Goal: Transaction & Acquisition: Purchase product/service

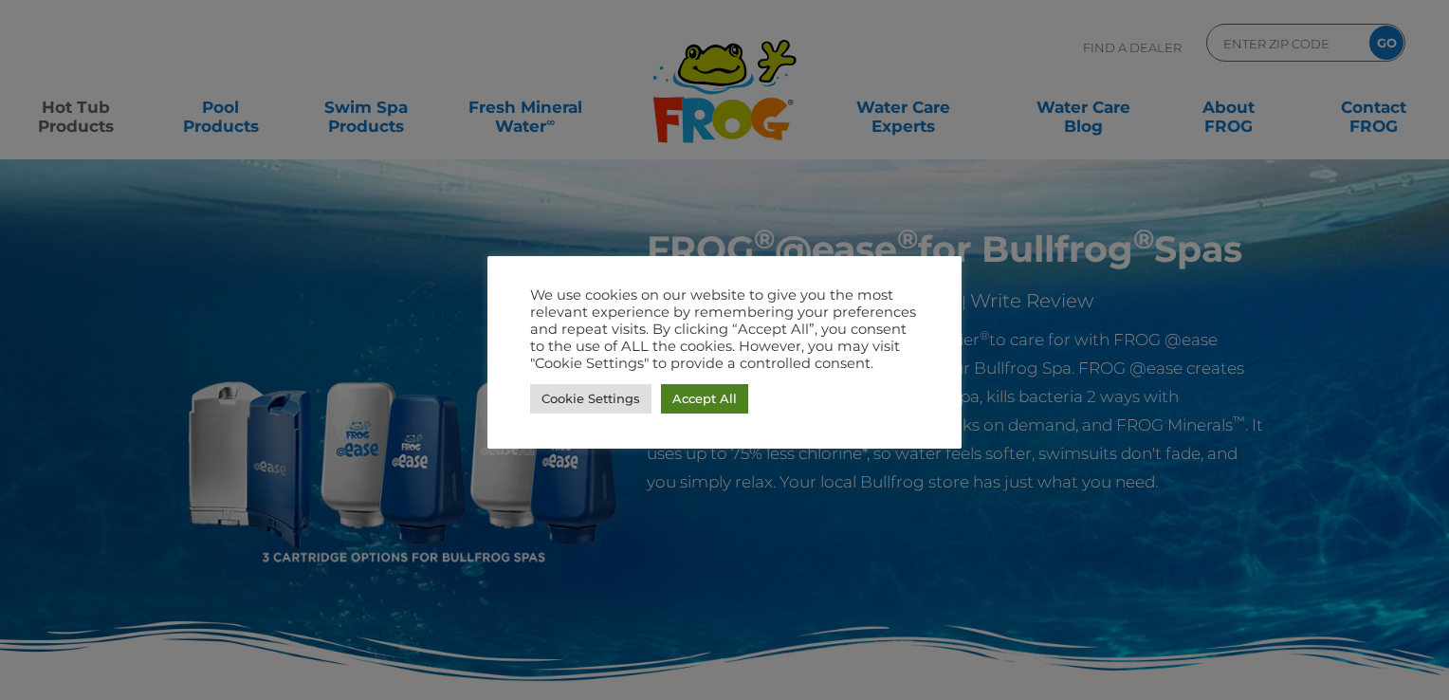
drag, startPoint x: 706, startPoint y: 396, endPoint x: 690, endPoint y: 378, distance: 23.6
click at [707, 396] on link "Accept All" at bounding box center [704, 398] width 87 height 29
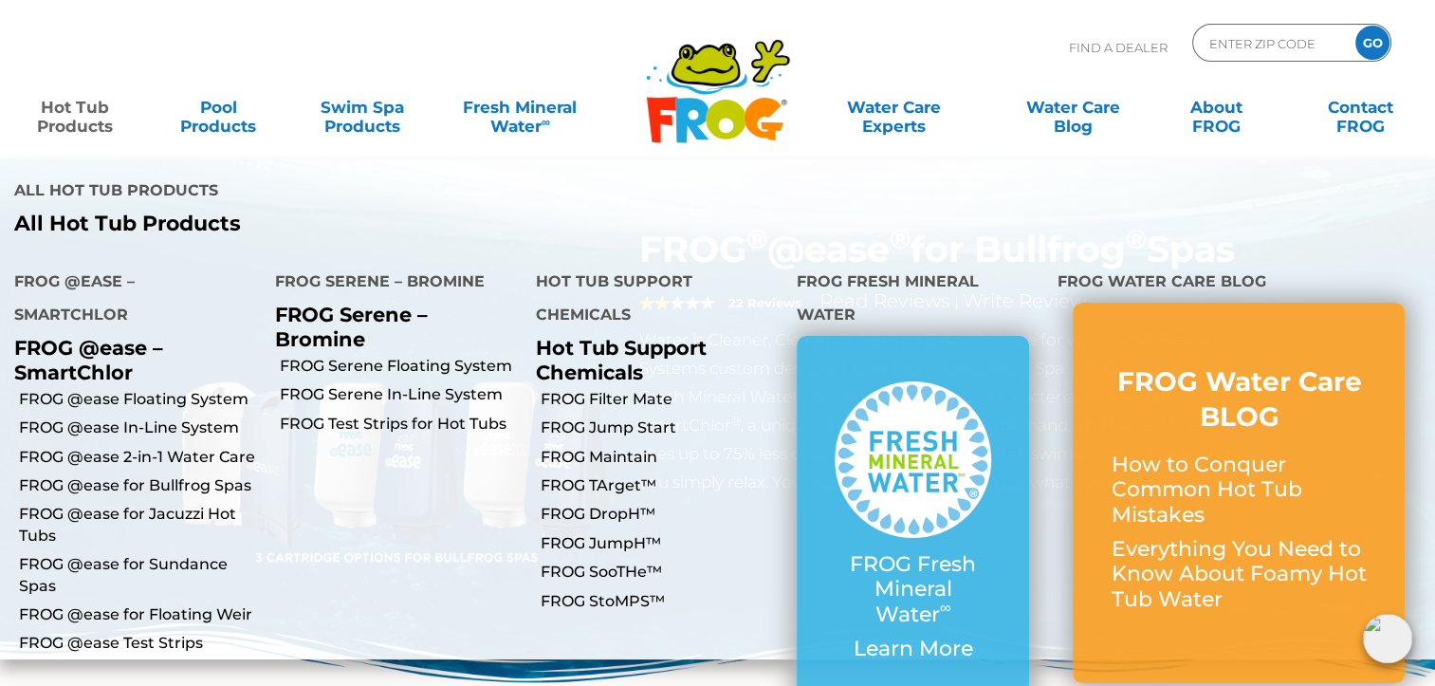
click at [64, 108] on link "Hot Tub Products" at bounding box center [75, 107] width 112 height 38
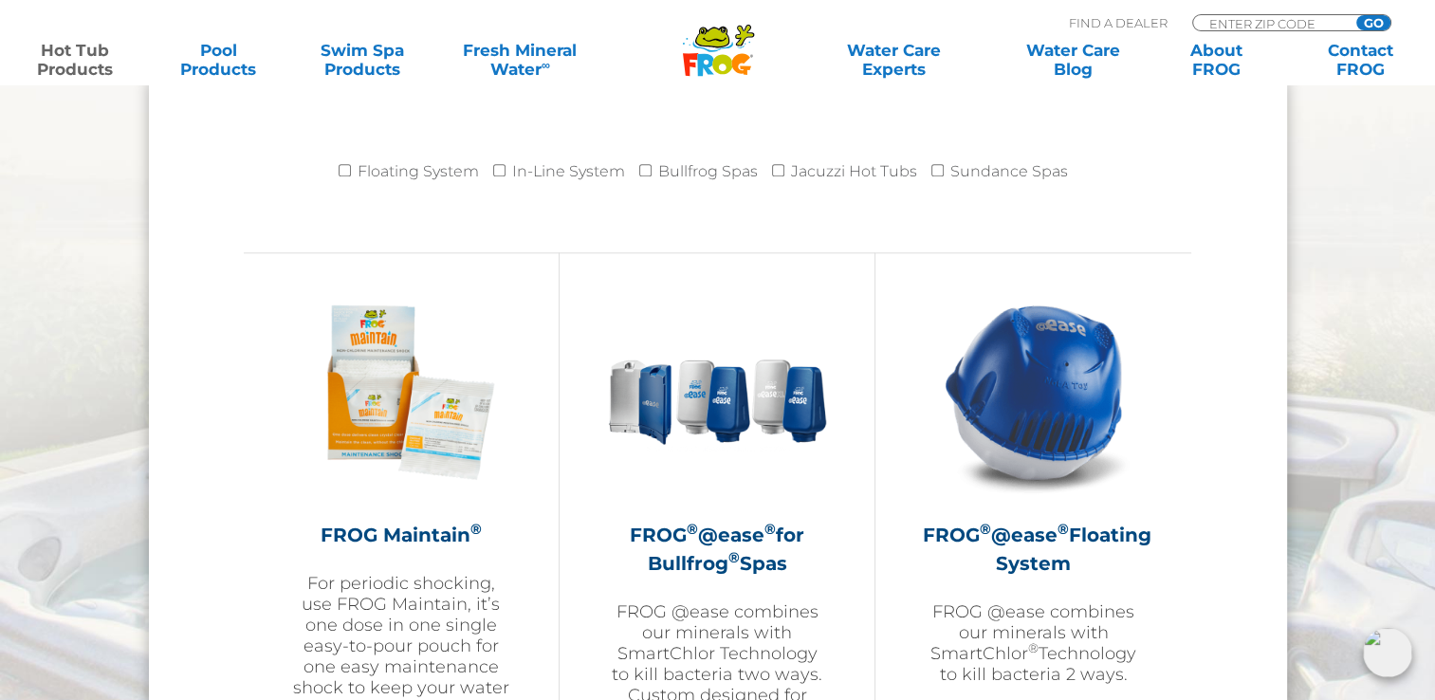
scroll to position [2086, 0]
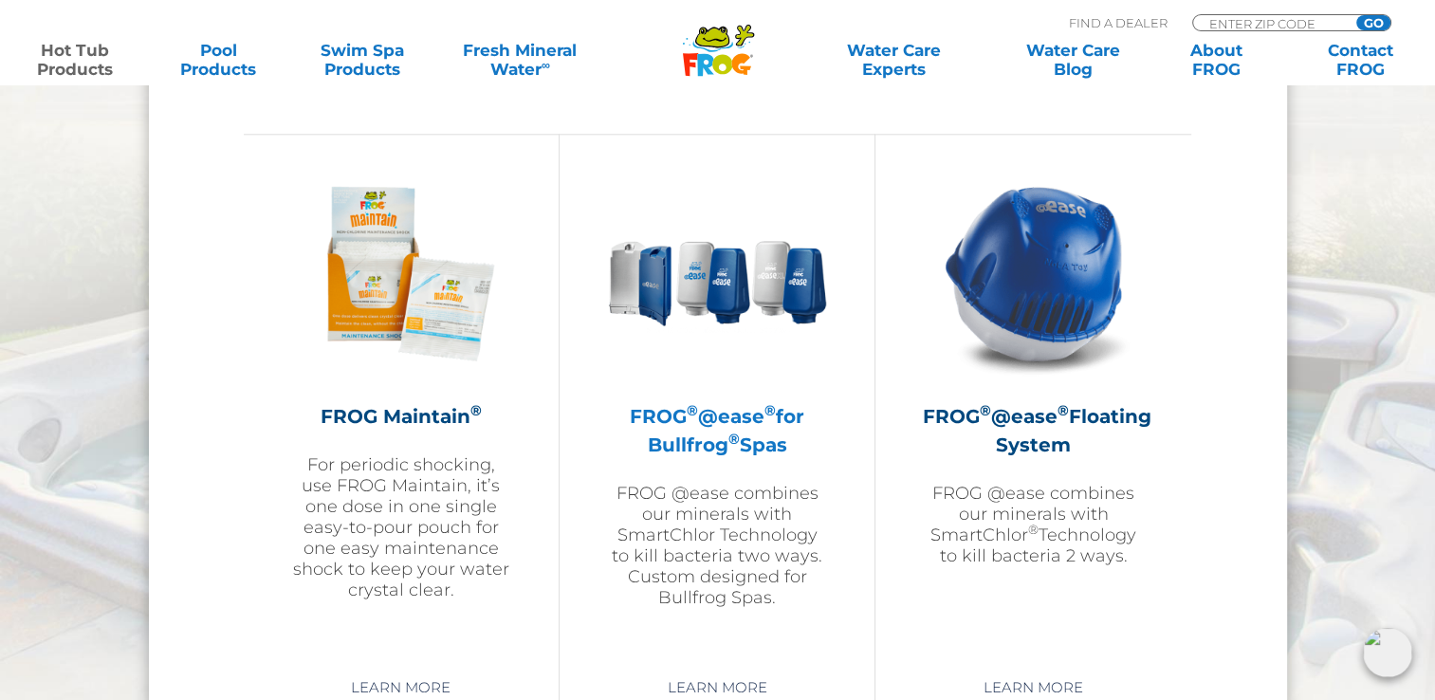
click at [721, 298] on img at bounding box center [717, 273] width 220 height 220
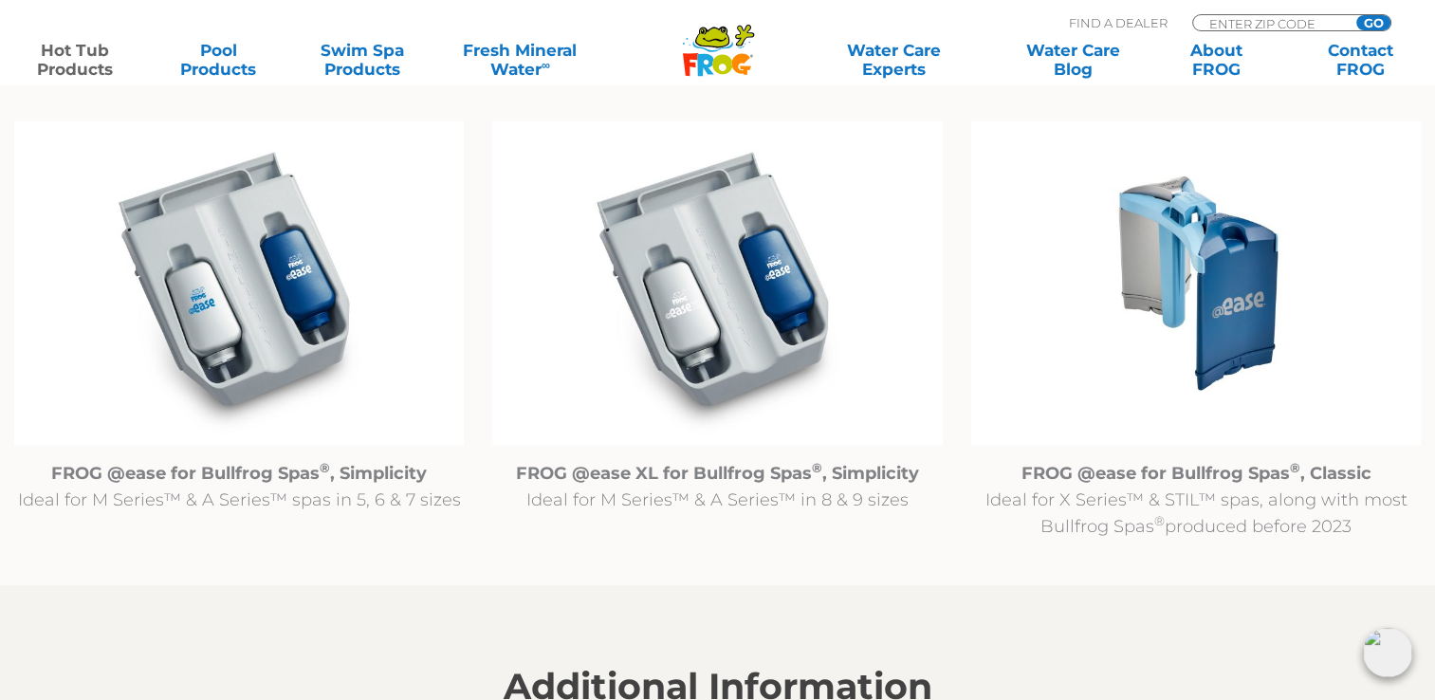
scroll to position [1992, 0]
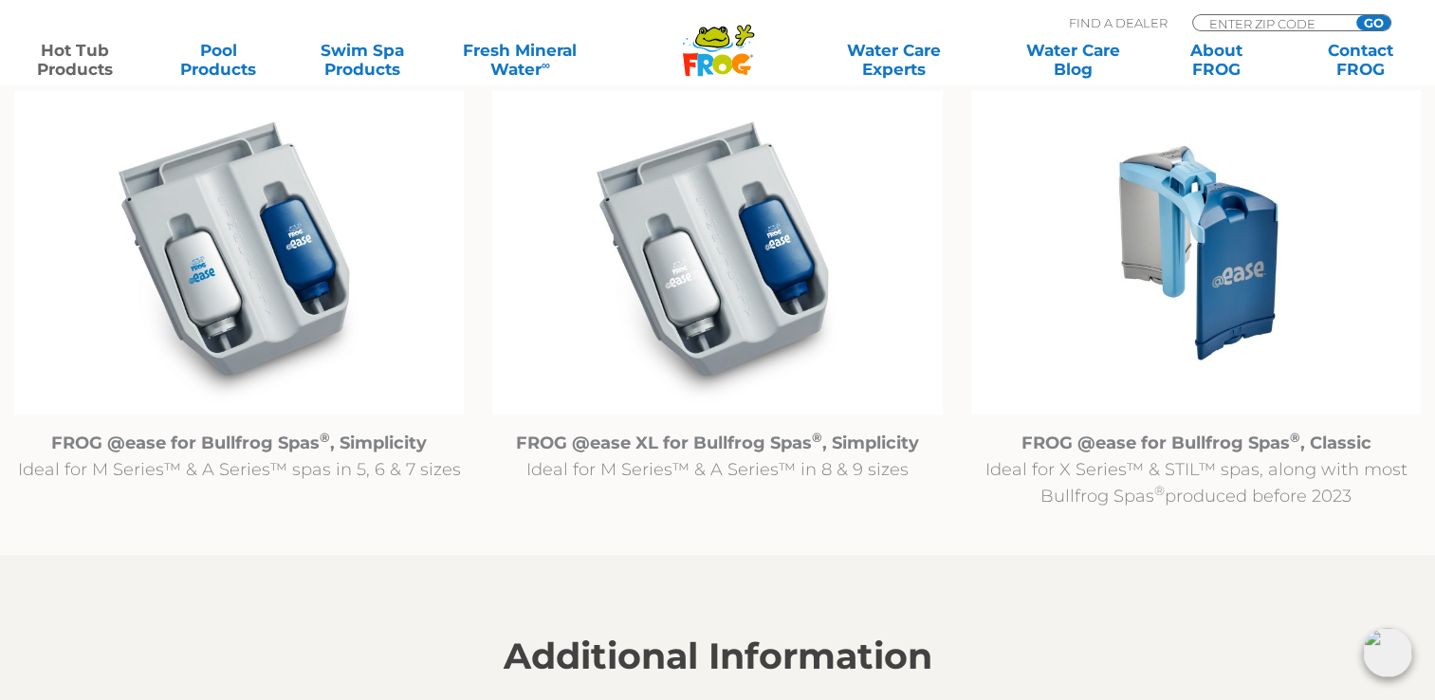
click at [306, 248] on img at bounding box center [239, 252] width 450 height 324
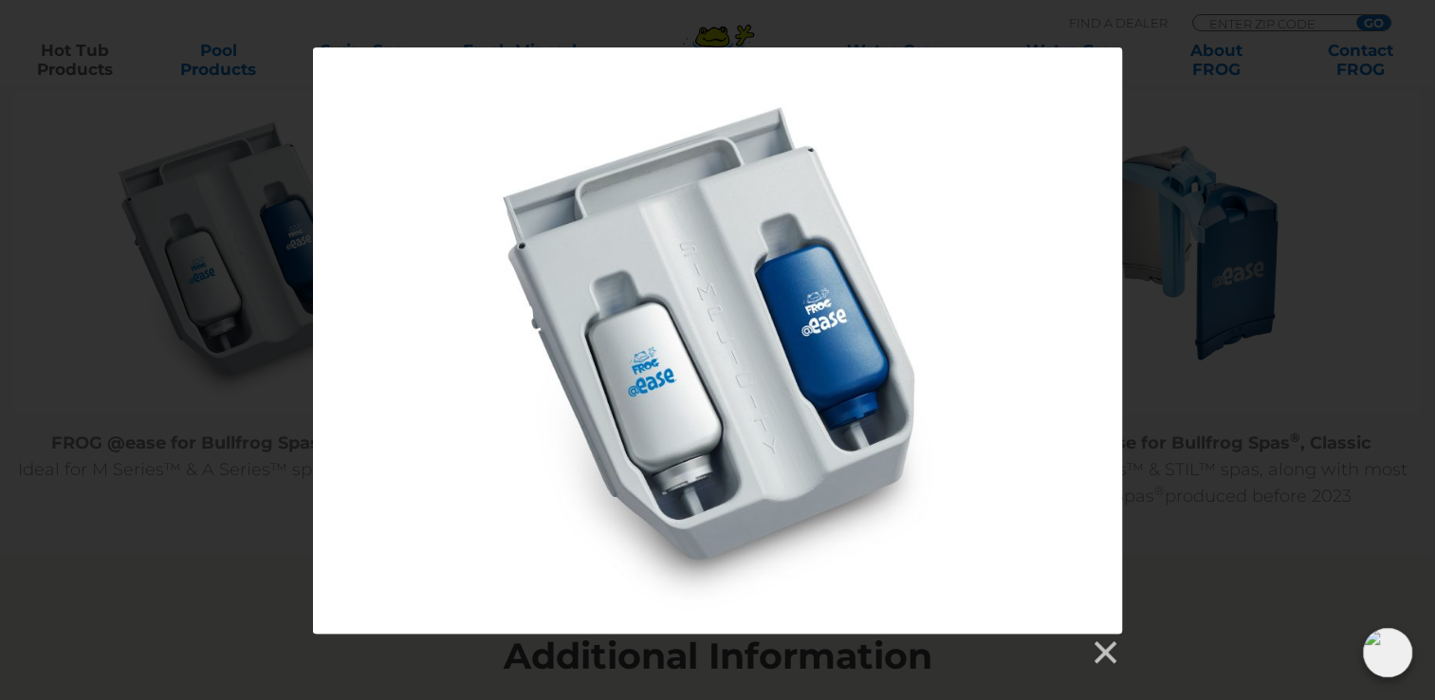
drag, startPoint x: 1105, startPoint y: 653, endPoint x: 1010, endPoint y: 613, distance: 103.2
click at [1107, 651] on link at bounding box center [1104, 652] width 28 height 28
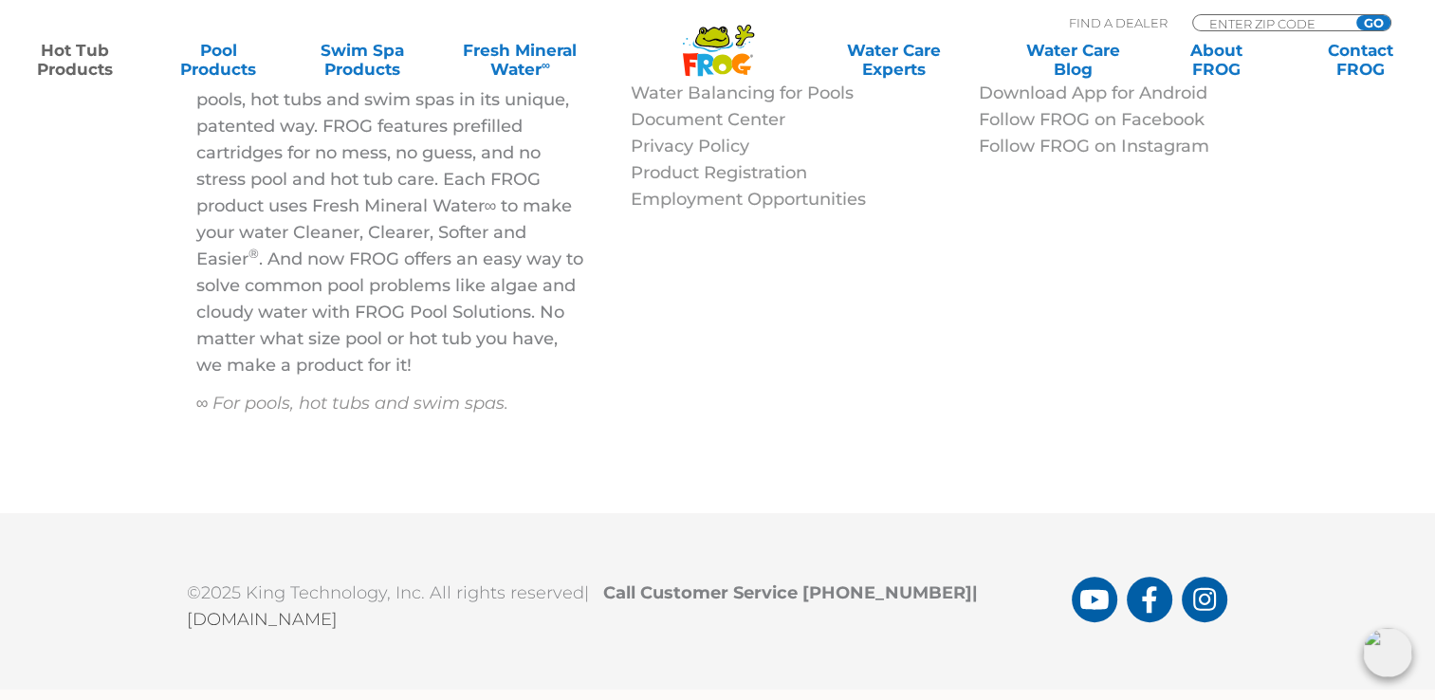
scroll to position [7515, 0]
